Goal: Find specific page/section: Find specific page/section

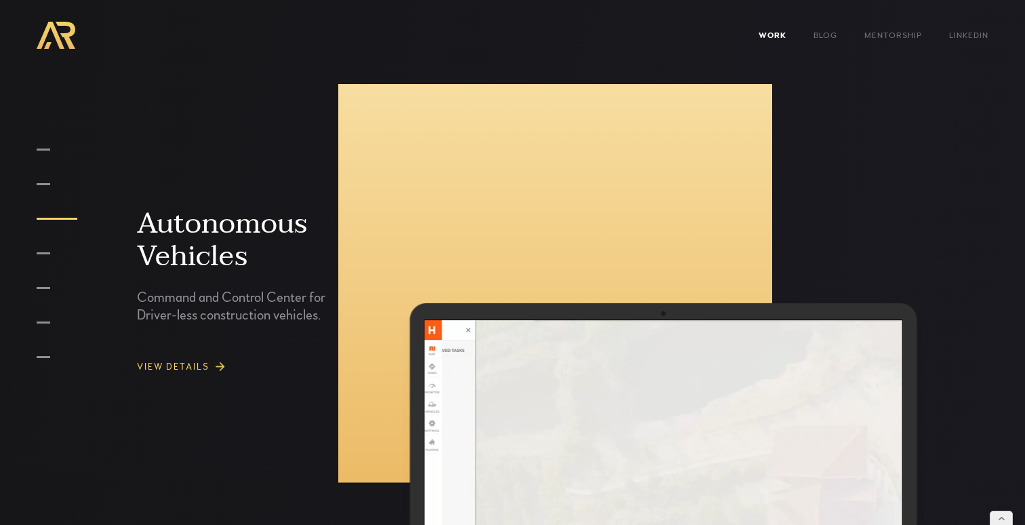
scroll to position [2821, 0]
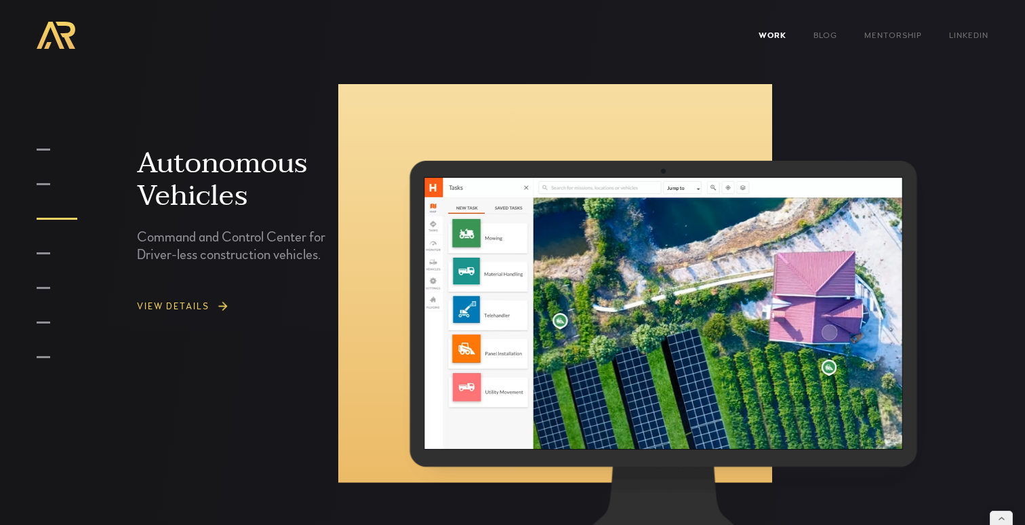
click at [192, 306] on div "View DETAILS" at bounding box center [173, 306] width 73 height 9
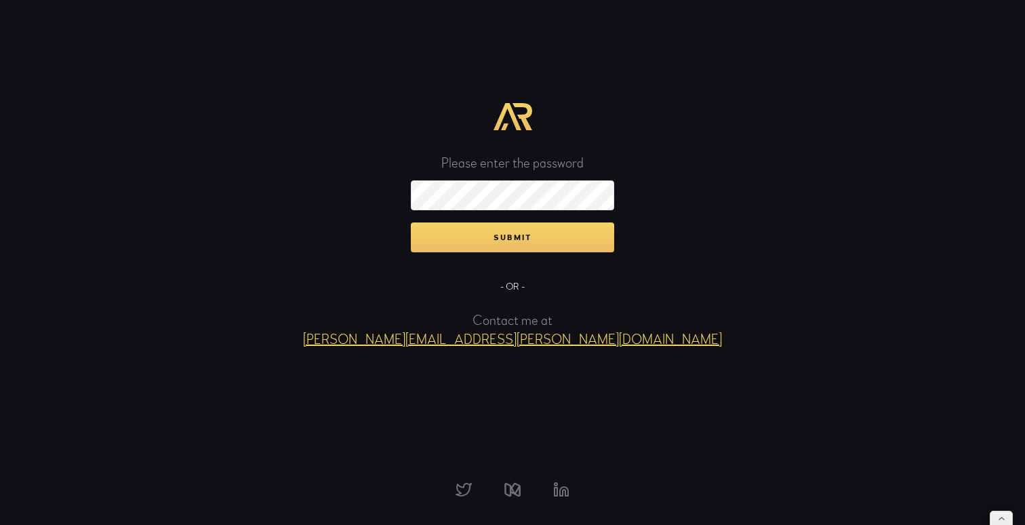
click at [411, 222] on input "Submit" at bounding box center [512, 237] width 203 height 30
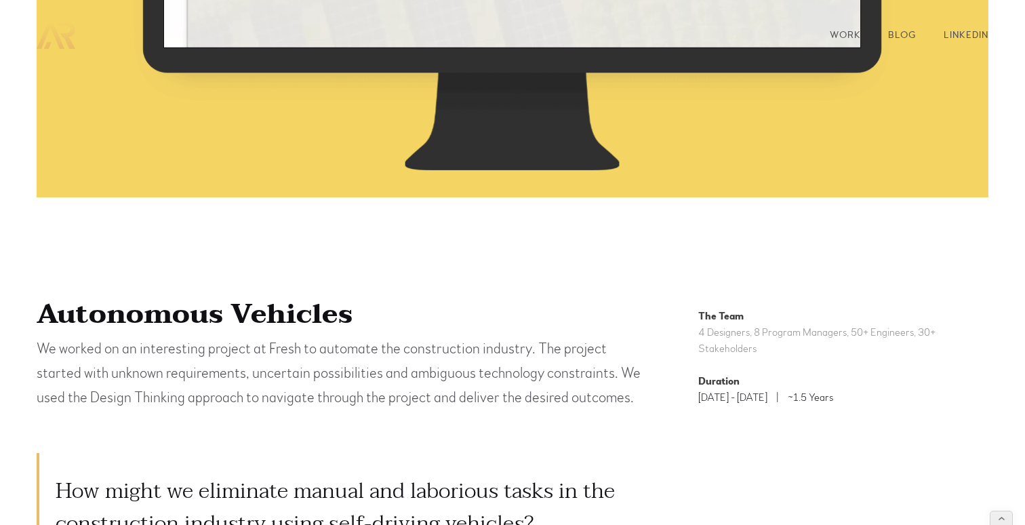
scroll to position [511, 0]
